Goal: Navigation & Orientation: Find specific page/section

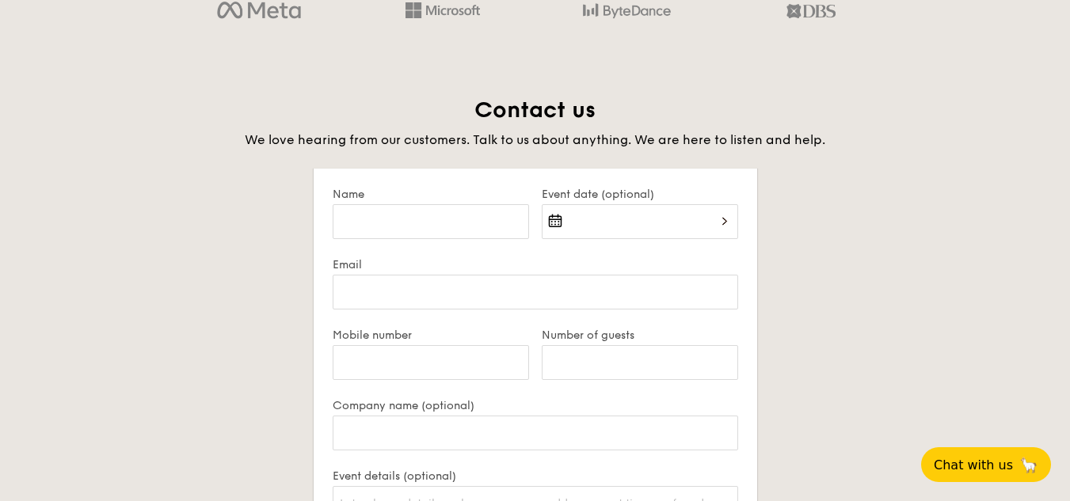
scroll to position [3296, 0]
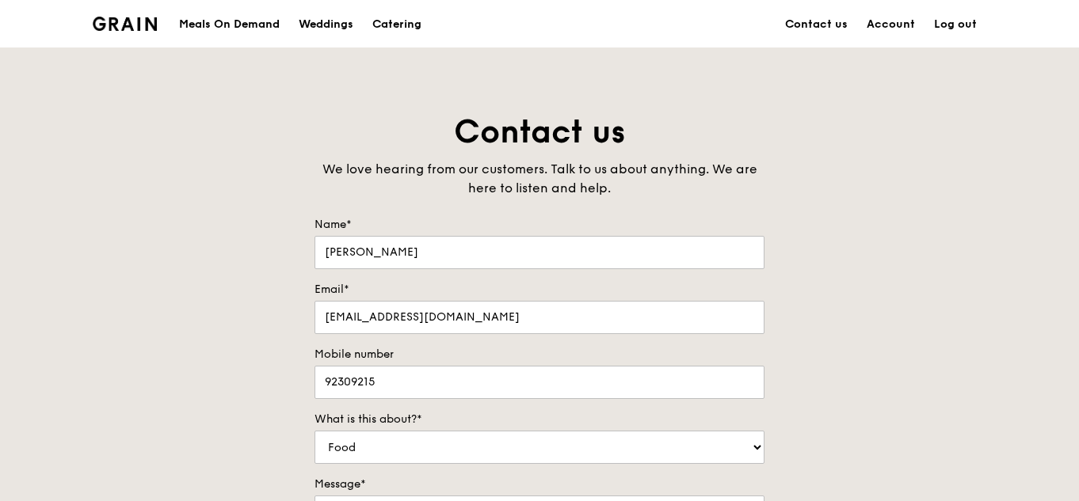
click at [128, 25] on img at bounding box center [125, 24] width 64 height 14
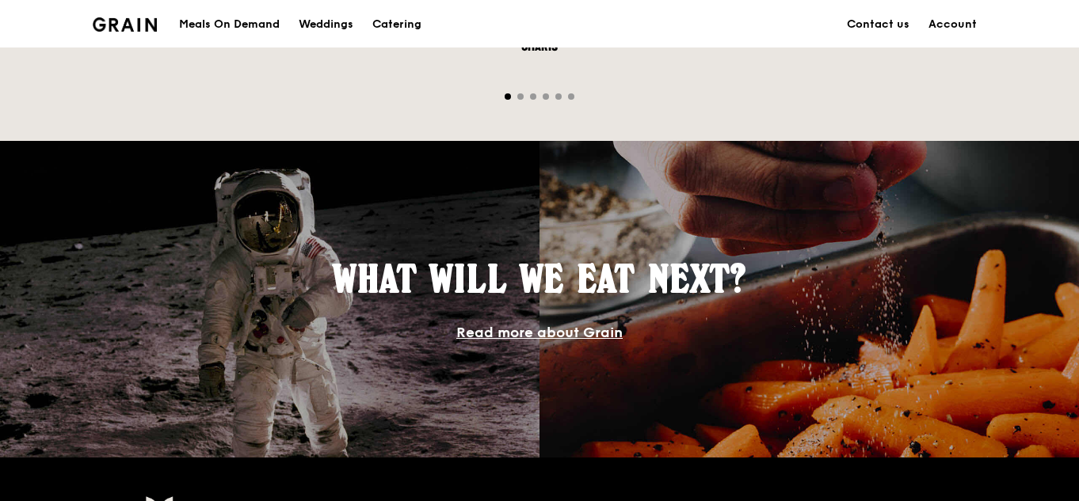
scroll to position [713, 0]
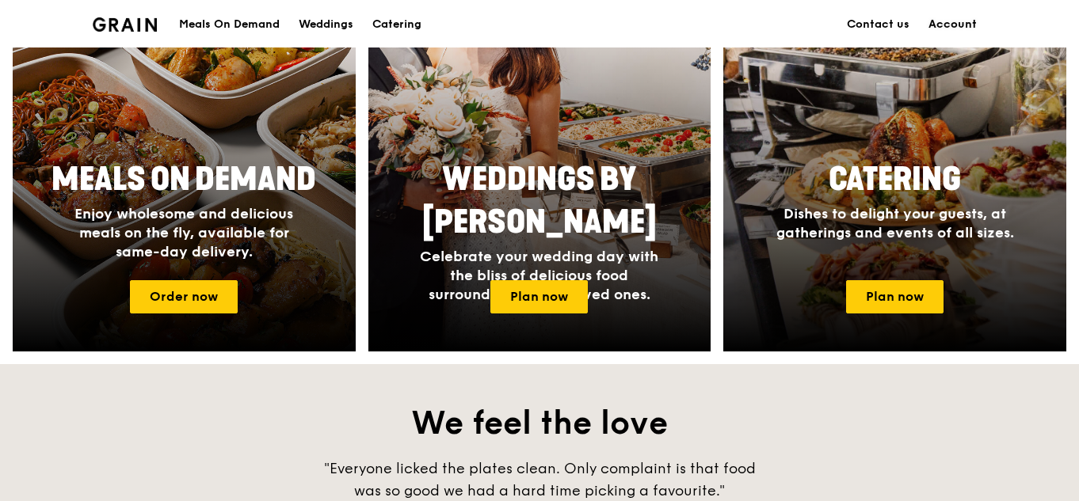
click at [950, 24] on link "Account" at bounding box center [952, 25] width 67 height 48
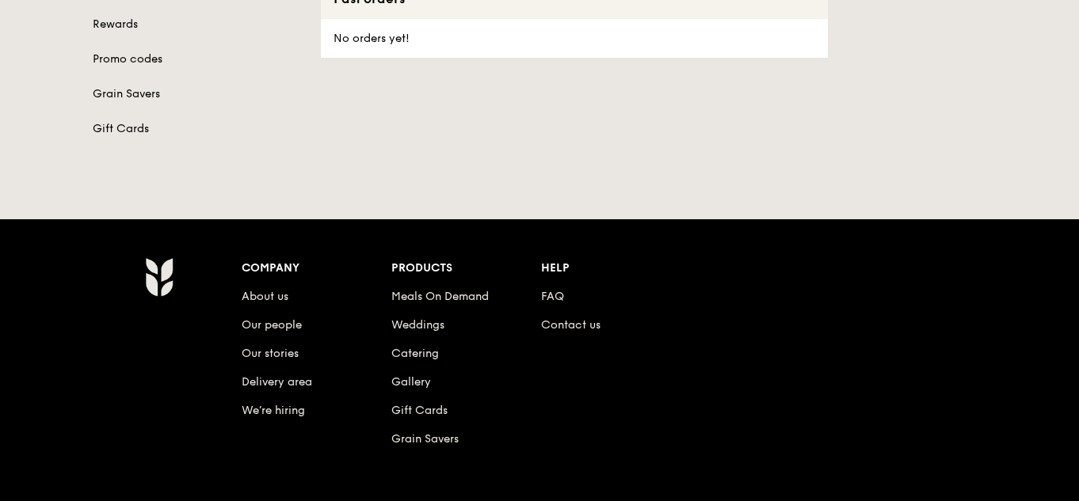
scroll to position [257, 0]
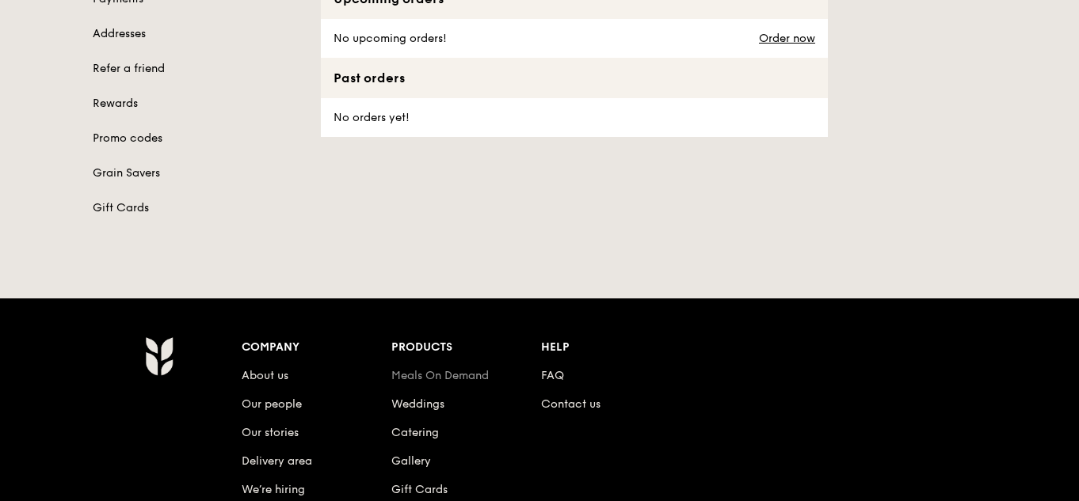
click at [433, 382] on link "Meals On Demand" at bounding box center [439, 375] width 97 height 13
